Goal: Find specific page/section: Find specific page/section

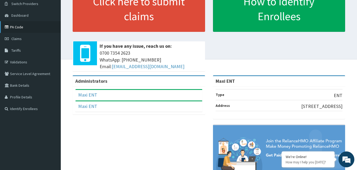
click at [20, 26] on link "PA Code" at bounding box center [30, 27] width 61 height 12
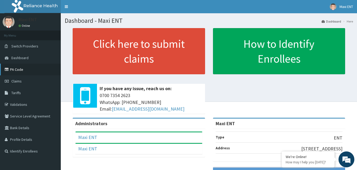
click at [16, 68] on link "PA Code" at bounding box center [30, 69] width 61 height 12
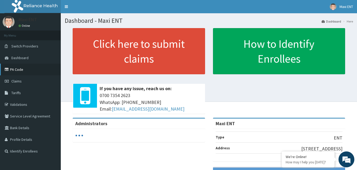
click at [18, 67] on link "PA Code" at bounding box center [30, 69] width 61 height 12
